Goal: Task Accomplishment & Management: Use online tool/utility

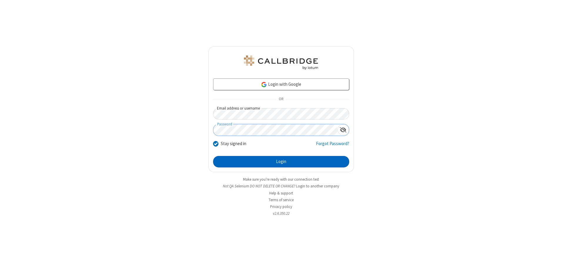
click at [281, 162] on button "Login" at bounding box center [281, 162] width 136 height 12
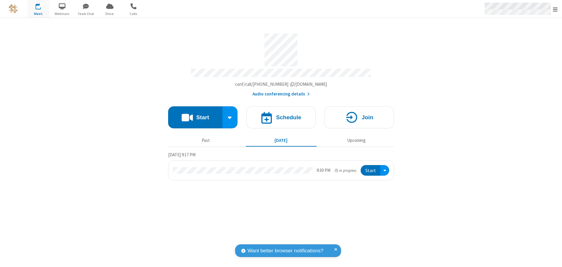
click at [555, 9] on span "Open menu" at bounding box center [555, 9] width 5 height 6
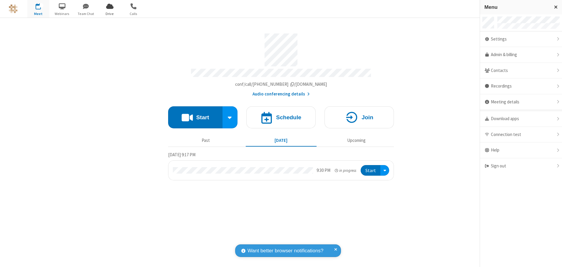
click at [110, 14] on span "Drive" at bounding box center [110, 13] width 22 height 5
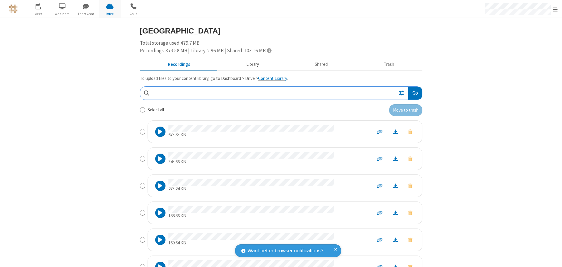
click at [249, 64] on button "Library" at bounding box center [252, 64] width 69 height 11
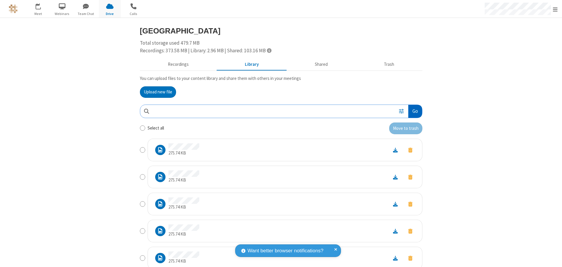
click at [412, 111] on button "Go" at bounding box center [415, 111] width 14 height 13
click at [155, 92] on button "Upload new file" at bounding box center [158, 92] width 36 height 12
